Goal: Task Accomplishment & Management: Manage account settings

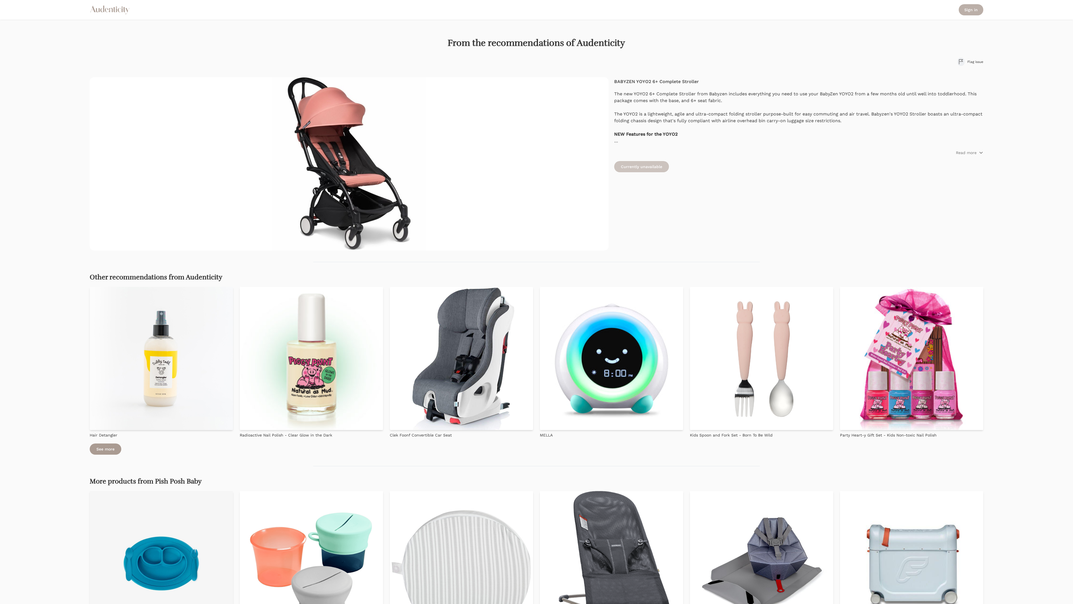
click at [971, 10] on link "Sign in" at bounding box center [971, 9] width 25 height 11
